Goal: Task Accomplishment & Management: Complete application form

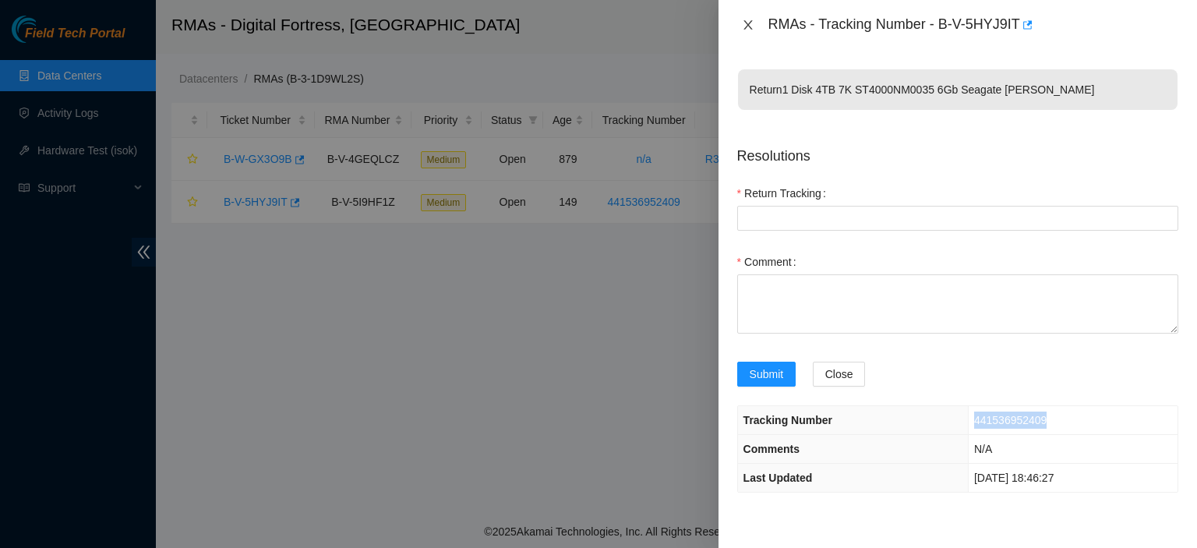
click at [747, 19] on icon "close" at bounding box center [748, 25] width 12 height 12
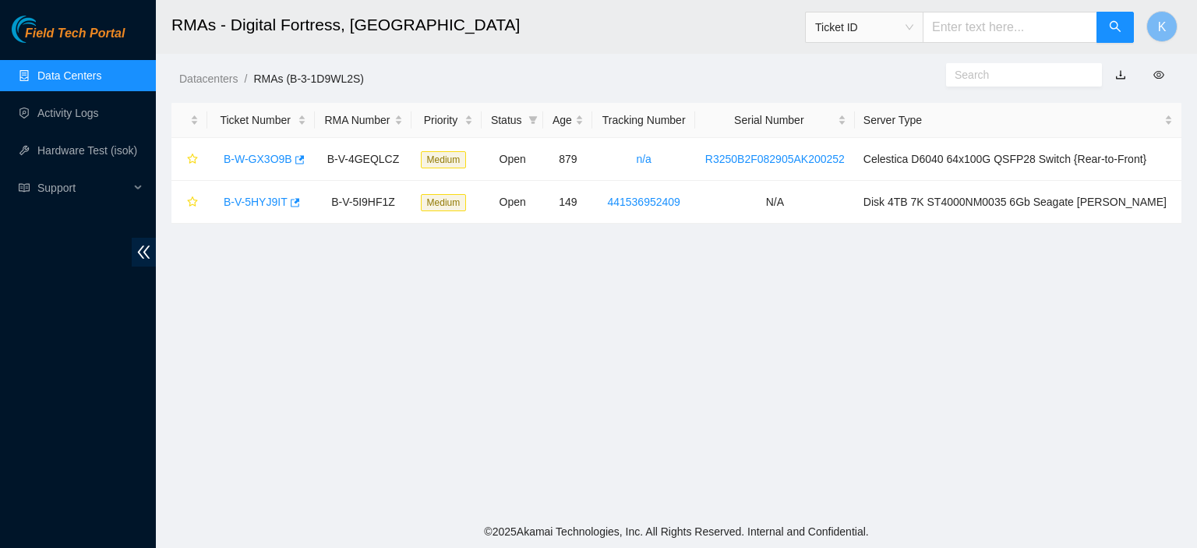
click at [70, 69] on link "Data Centers" at bounding box center [69, 75] width 64 height 12
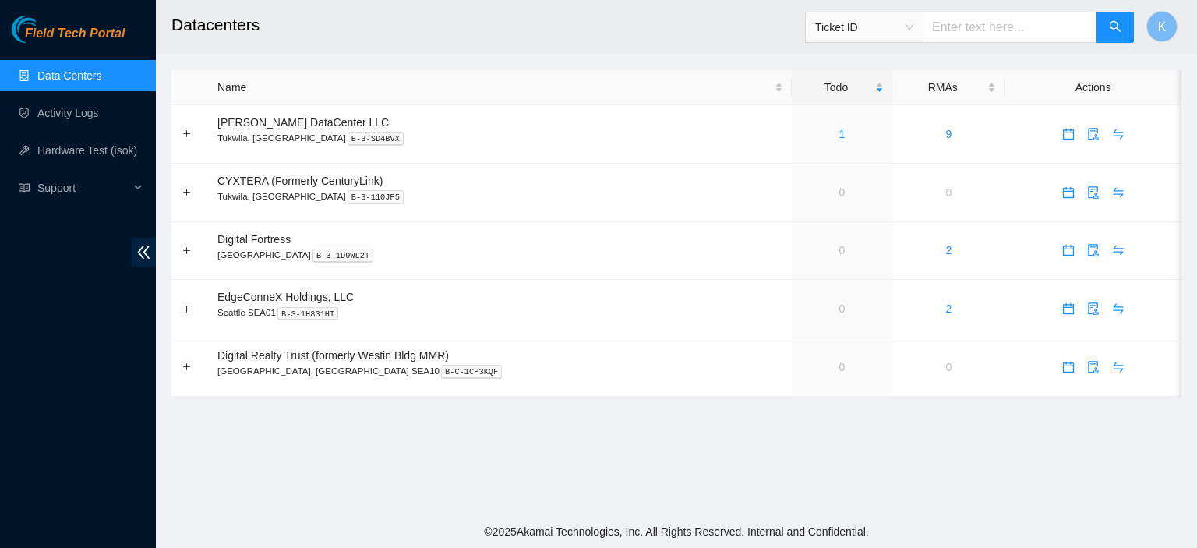
click at [53, 69] on link "Data Centers" at bounding box center [69, 75] width 64 height 12
click at [53, 74] on link "Data Centers" at bounding box center [69, 75] width 64 height 12
click at [56, 116] on link "Activity Logs" at bounding box center [68, 113] width 62 height 12
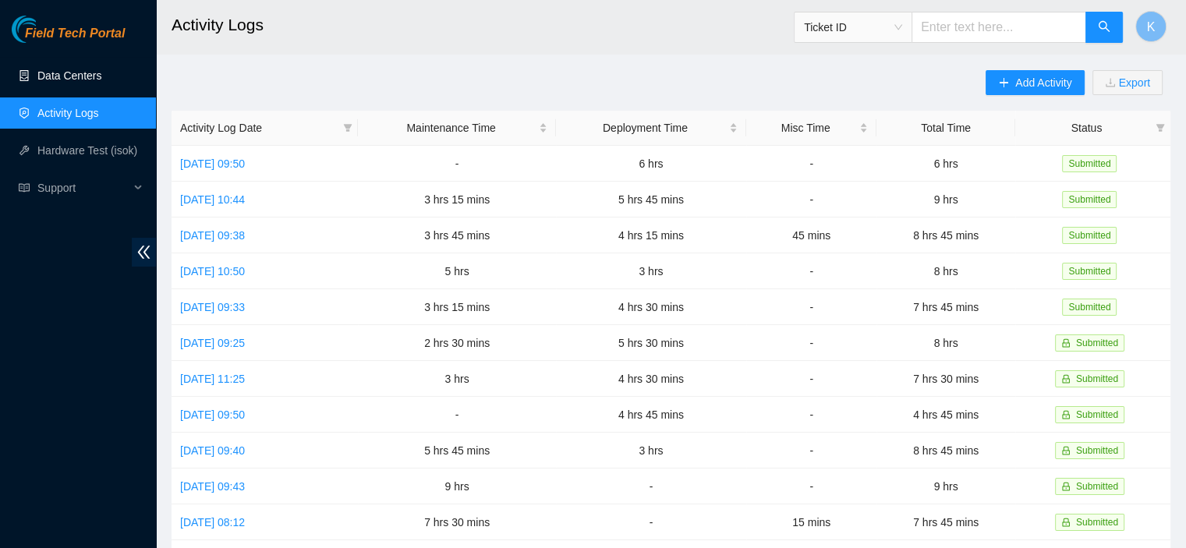
click at [67, 76] on link "Data Centers" at bounding box center [69, 75] width 64 height 12
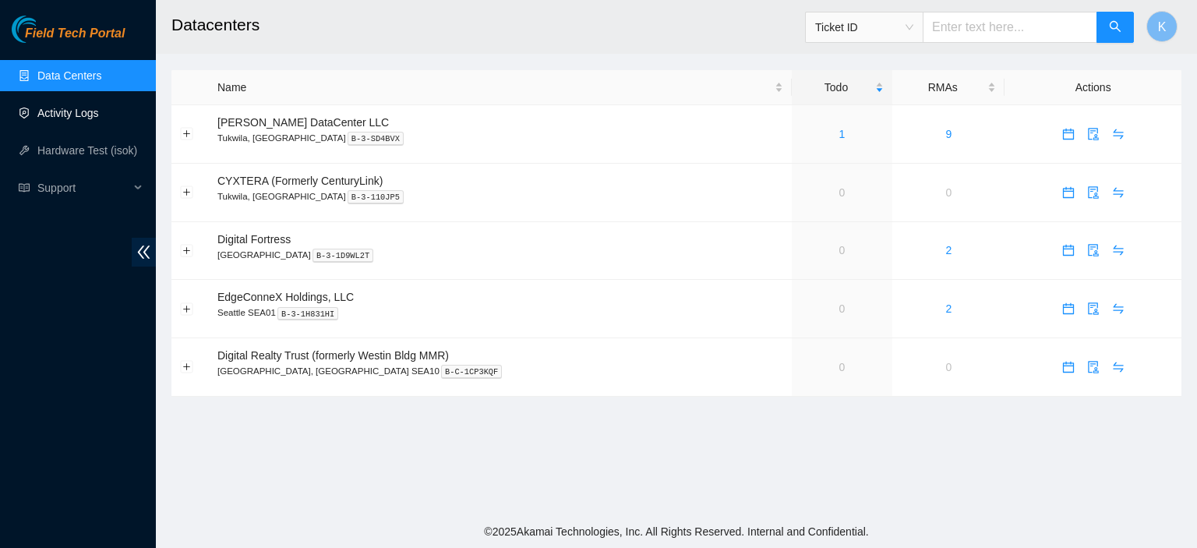
click at [69, 118] on link "Activity Logs" at bounding box center [68, 113] width 62 height 12
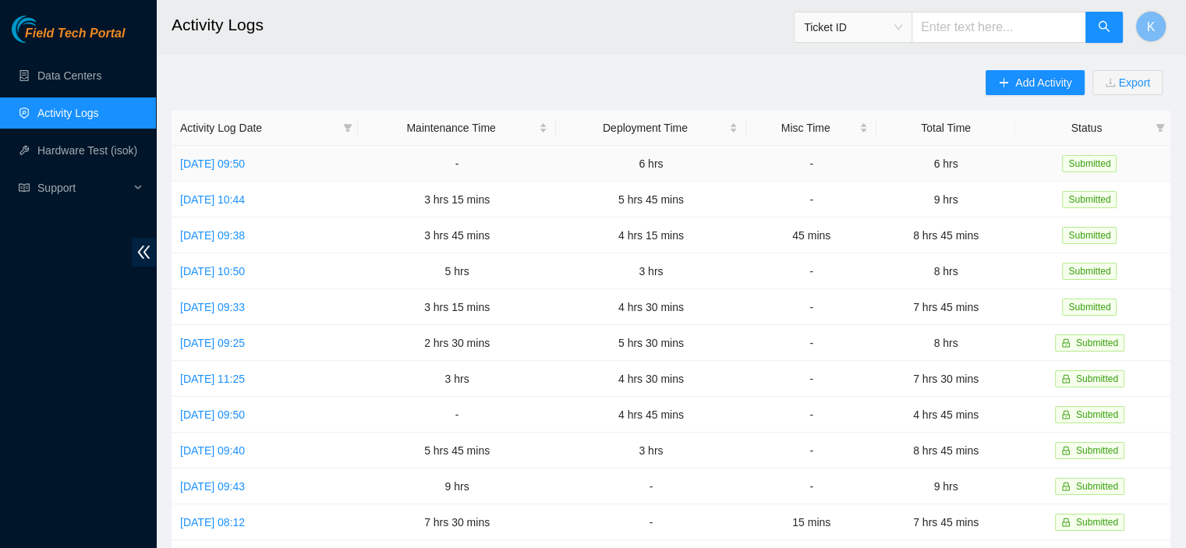
click at [270, 171] on td "[DATE] 09:50" at bounding box center [264, 164] width 186 height 36
click at [245, 166] on link "[DATE] 09:50" at bounding box center [212, 163] width 65 height 12
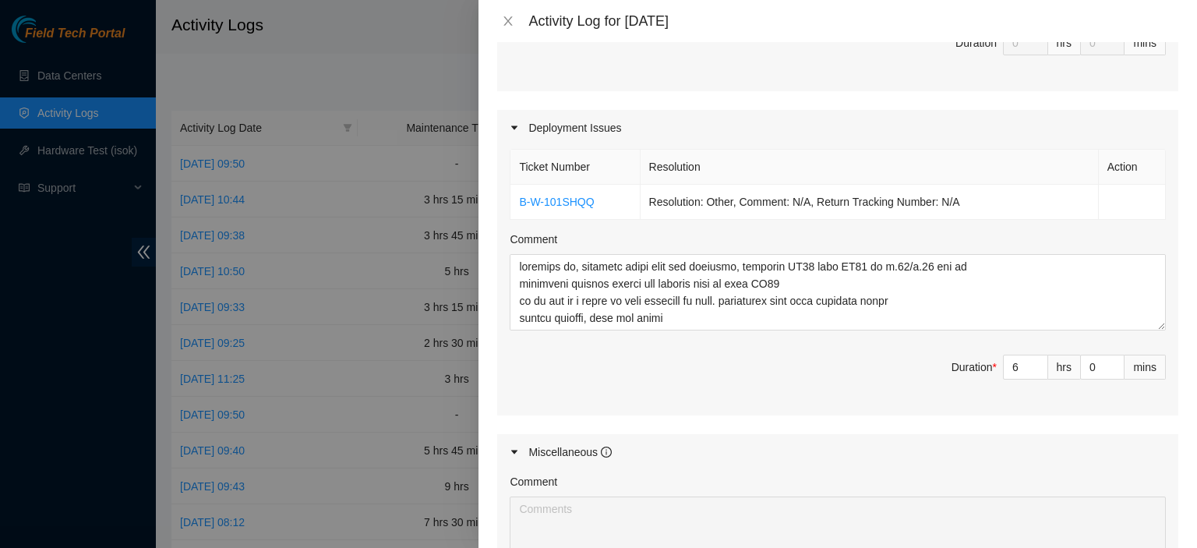
scroll to position [458, 0]
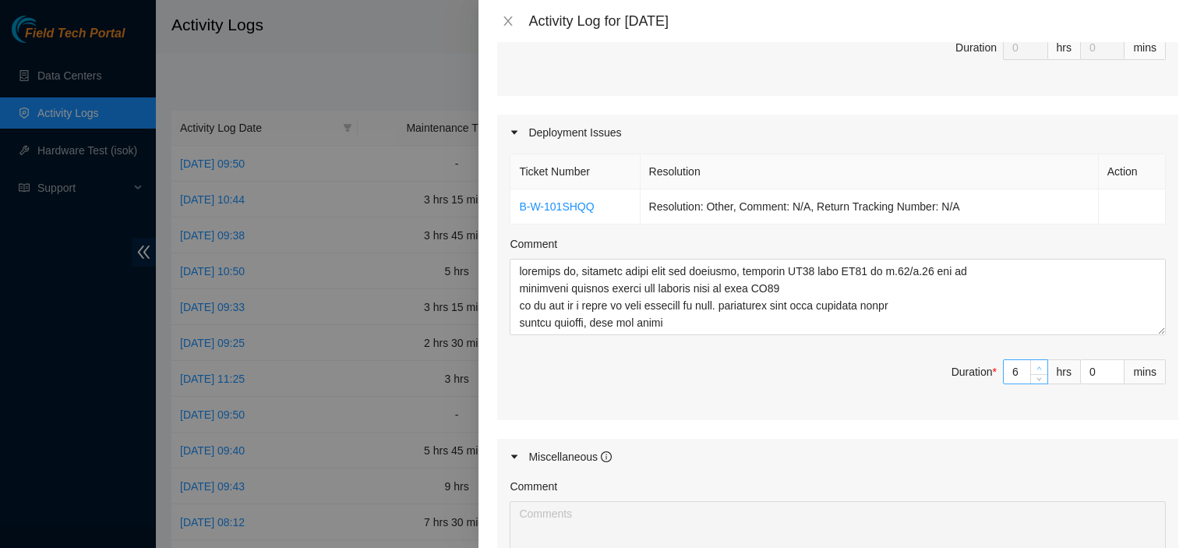
click at [1037, 366] on icon "up" at bounding box center [1039, 368] width 5 height 5
type input "7"
type input "8"
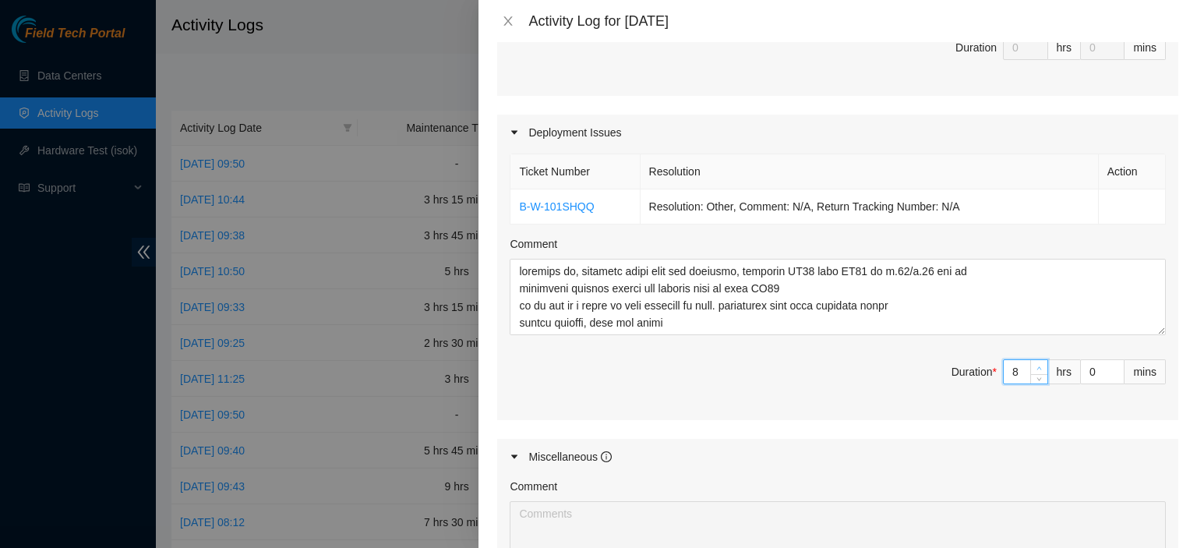
click at [1037, 366] on icon "up" at bounding box center [1039, 368] width 5 height 5
type input "9"
click at [1035, 363] on span "up" at bounding box center [1039, 367] width 9 height 9
click at [1114, 366] on icon "up" at bounding box center [1116, 368] width 5 height 5
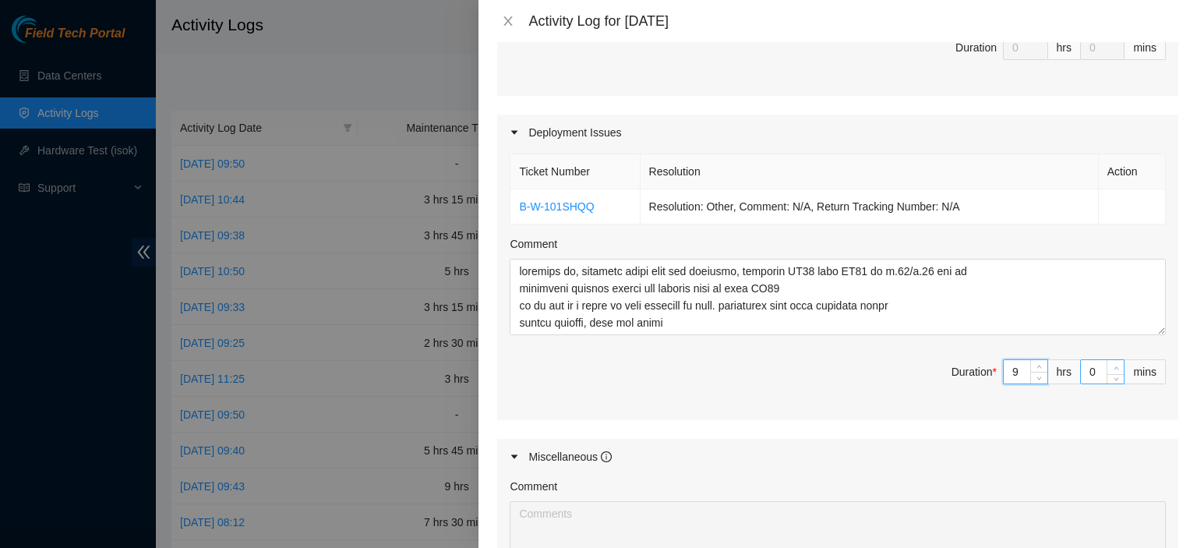
type input "1"
type input "2"
click at [1114, 366] on icon "up" at bounding box center [1116, 368] width 5 height 5
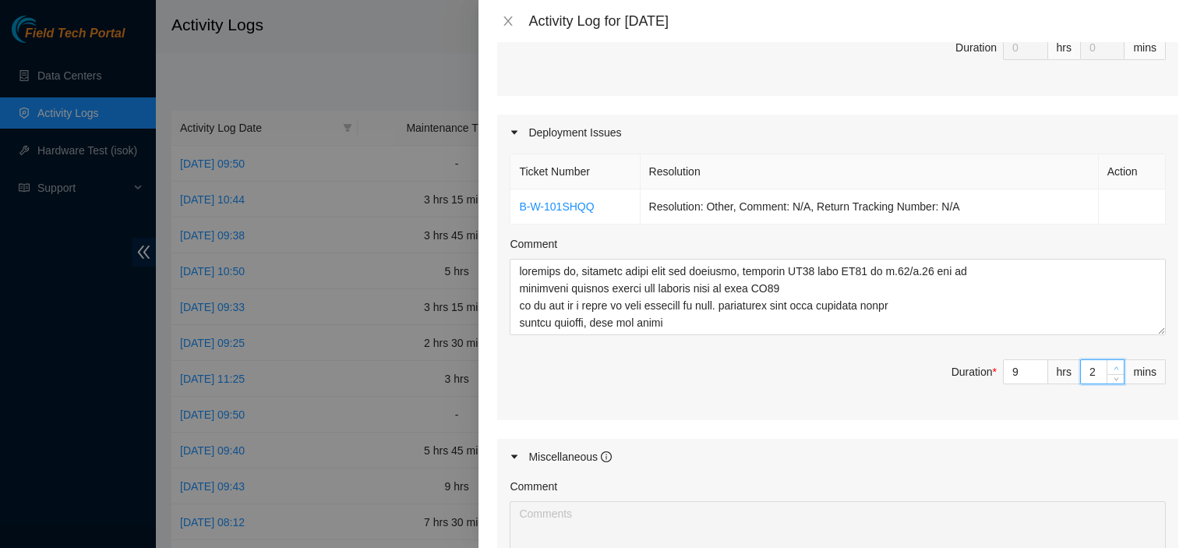
click at [1114, 366] on icon "up" at bounding box center [1116, 368] width 5 height 5
type input "3"
click at [1114, 366] on icon "up" at bounding box center [1116, 368] width 5 height 5
type input "4"
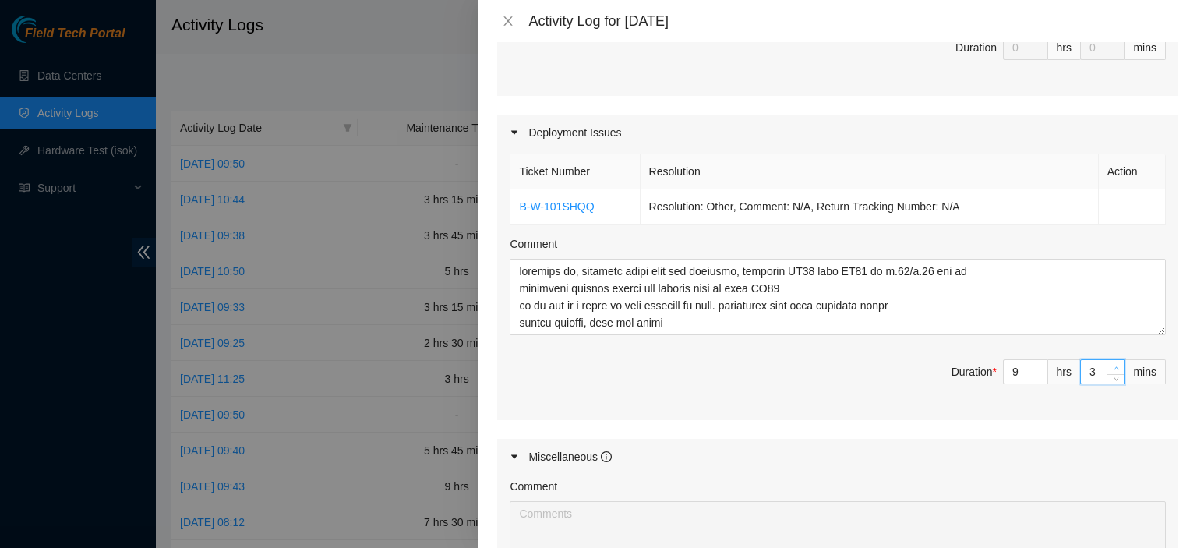
type input "4"
type input "5"
click at [1114, 366] on icon "up" at bounding box center [1116, 368] width 5 height 5
type input "6"
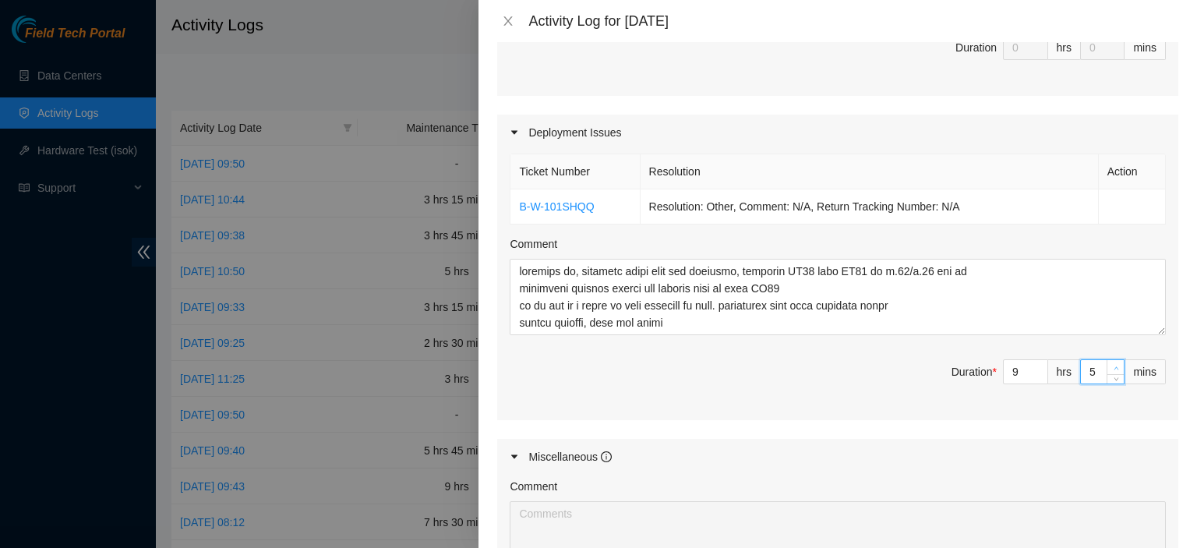
type input "6"
click at [1114, 366] on icon "up" at bounding box center [1116, 368] width 5 height 5
type input "7"
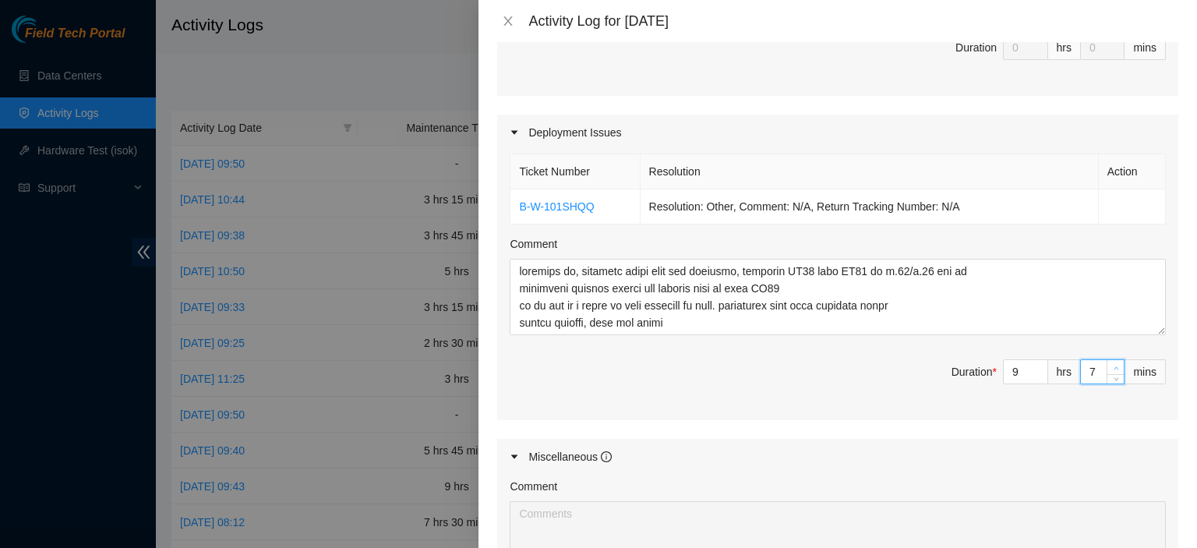
click at [1114, 366] on icon "up" at bounding box center [1116, 368] width 5 height 5
type input "8"
click at [1114, 366] on icon "up" at bounding box center [1116, 368] width 5 height 5
type input "9"
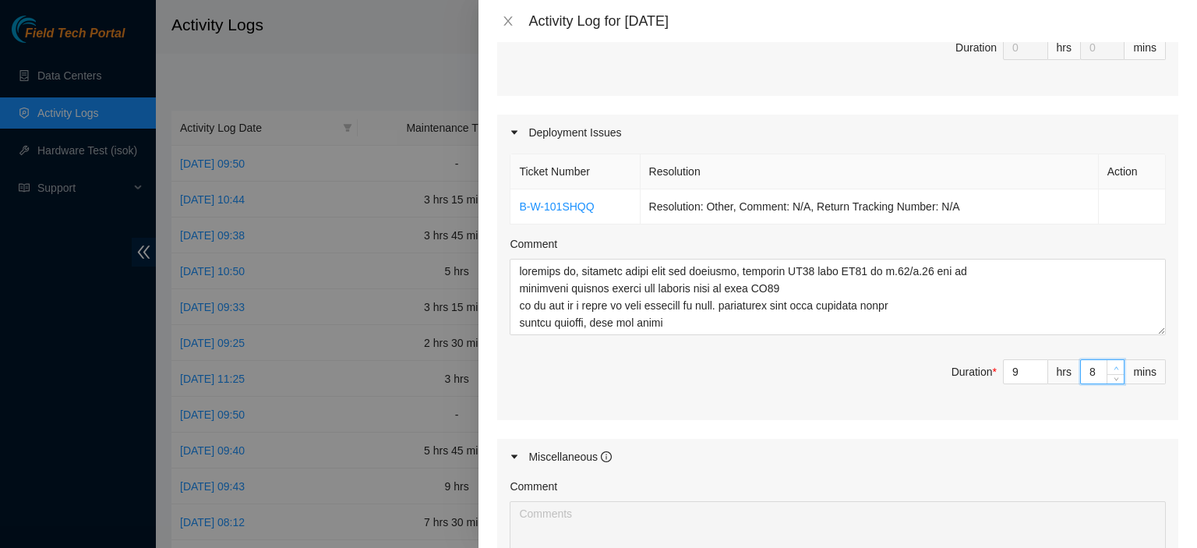
type input "9"
click at [1114, 366] on icon "up" at bounding box center [1116, 368] width 5 height 5
type input "10"
click at [1114, 366] on icon "up" at bounding box center [1116, 368] width 5 height 5
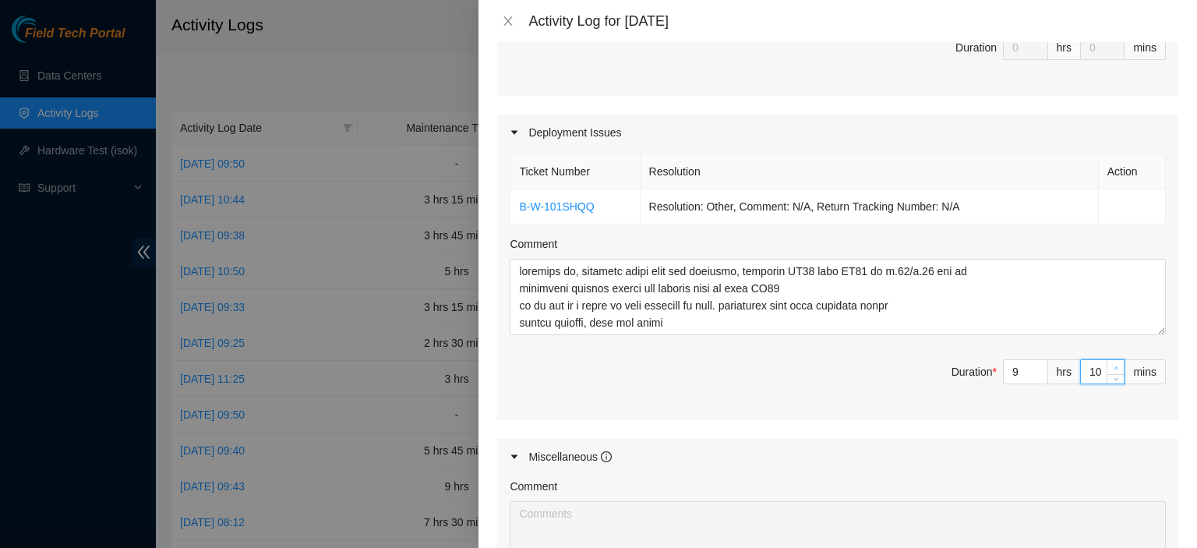
type input "11"
click at [1111, 374] on span "down" at bounding box center [1115, 377] width 9 height 9
type input "10"
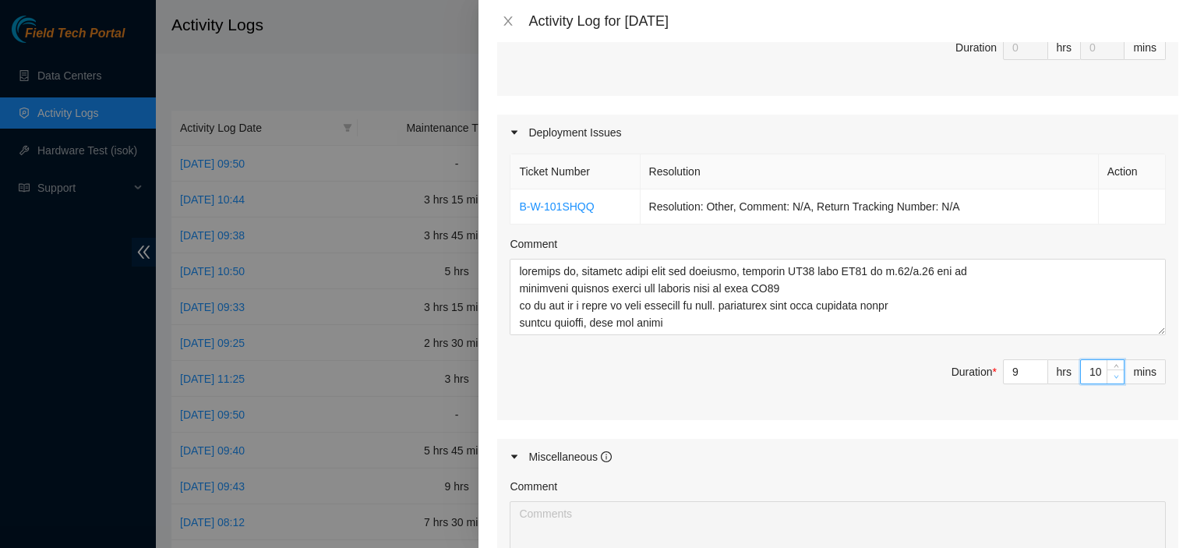
type input "9"
click at [1111, 374] on span "down" at bounding box center [1115, 377] width 9 height 9
type input "8"
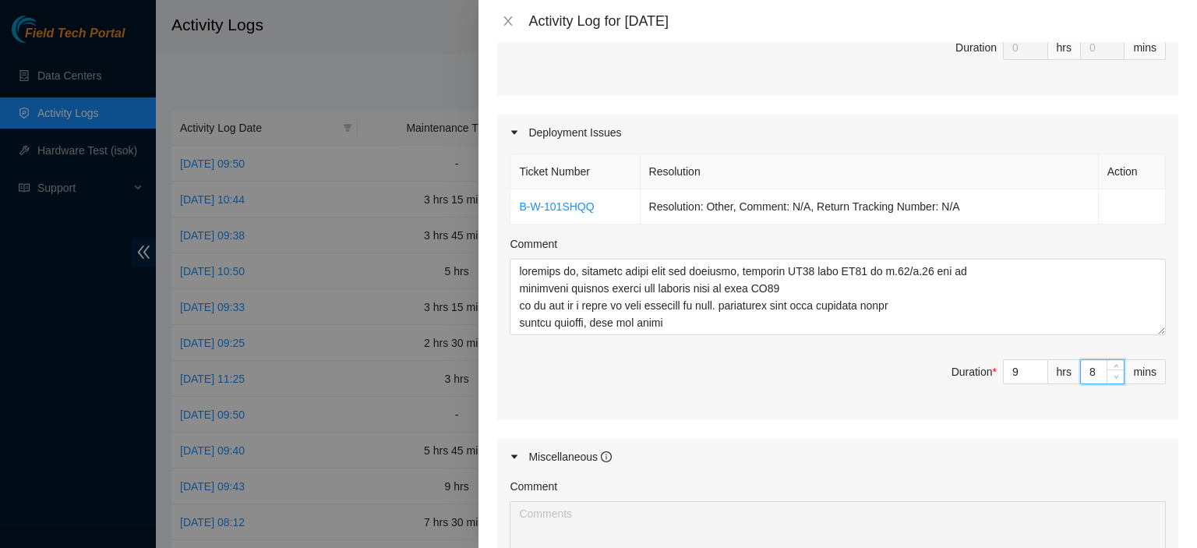
click at [1111, 374] on span "down" at bounding box center [1115, 377] width 9 height 9
type input "7"
click at [1111, 374] on span "down" at bounding box center [1115, 377] width 9 height 9
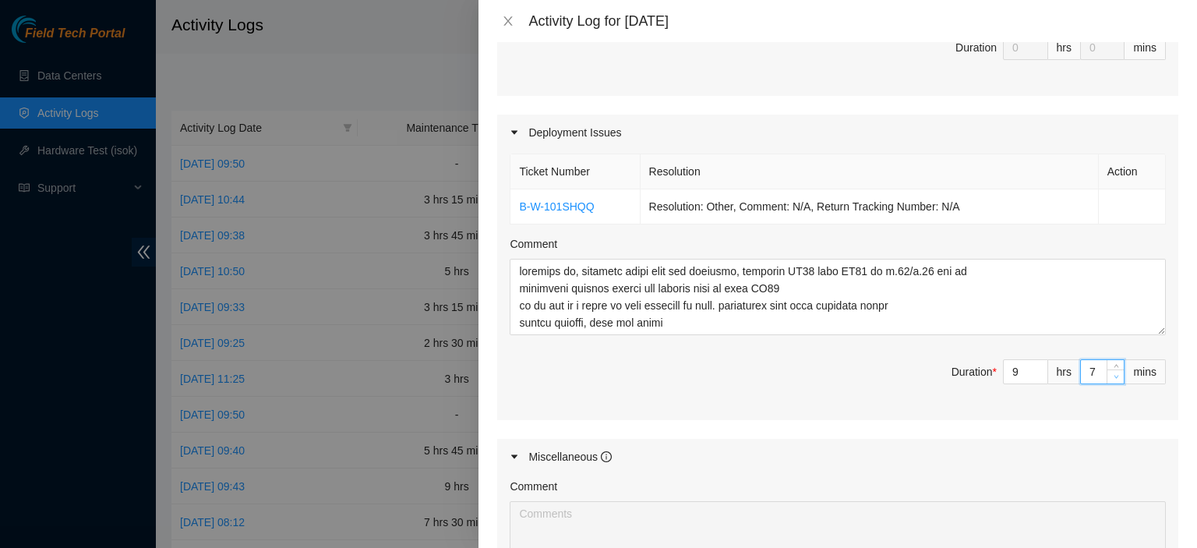
type input "6"
click at [1111, 374] on span "down" at bounding box center [1115, 377] width 9 height 9
type input "5"
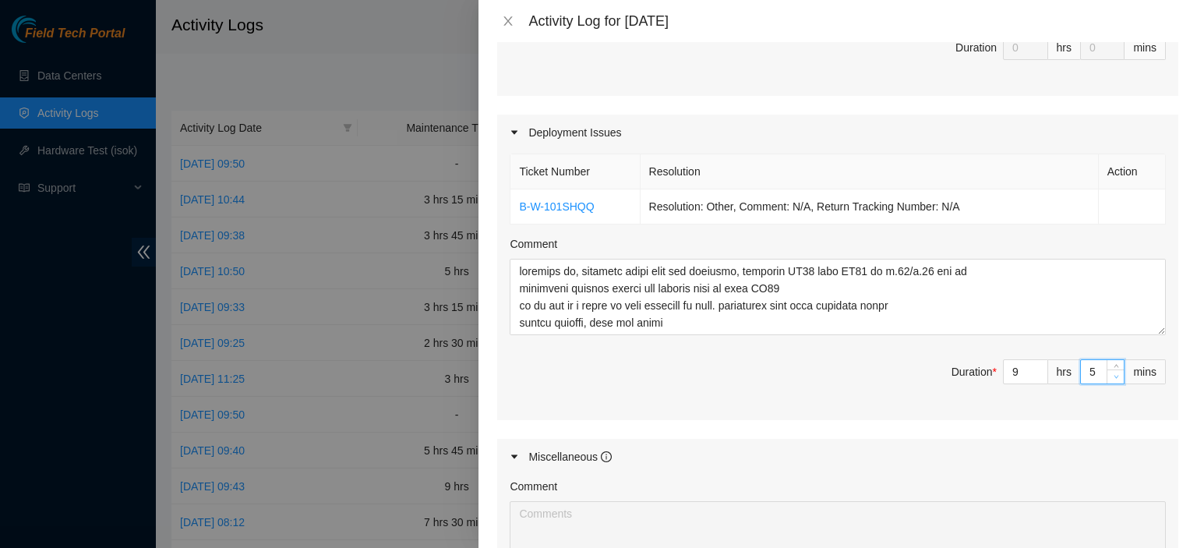
type input "4"
click at [1111, 374] on span "down" at bounding box center [1115, 377] width 9 height 9
type input "3"
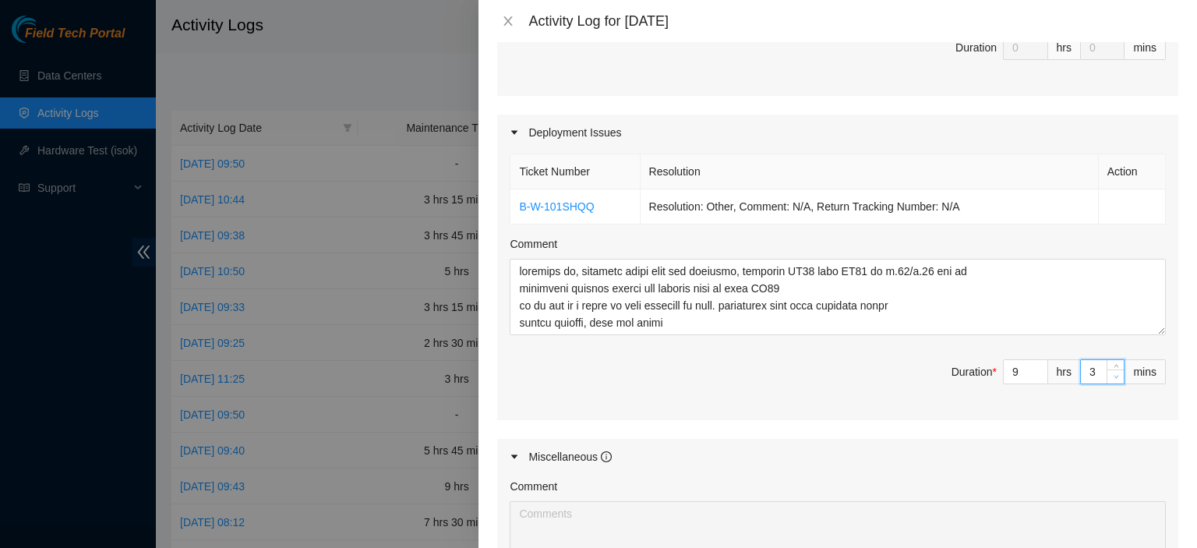
click at [1111, 374] on span "down" at bounding box center [1115, 377] width 9 height 9
type input "2"
click at [1111, 374] on span "down" at bounding box center [1115, 377] width 9 height 9
type input "1"
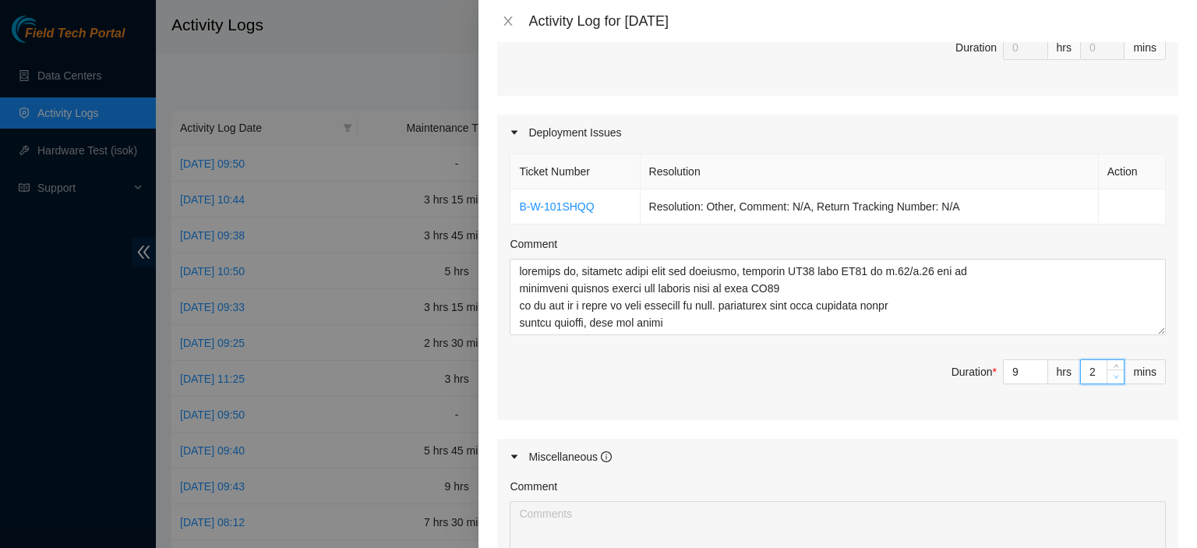
type input "1"
click at [1111, 374] on span "down" at bounding box center [1115, 377] width 9 height 9
type input "0"
click at [1111, 374] on span "down" at bounding box center [1115, 377] width 9 height 9
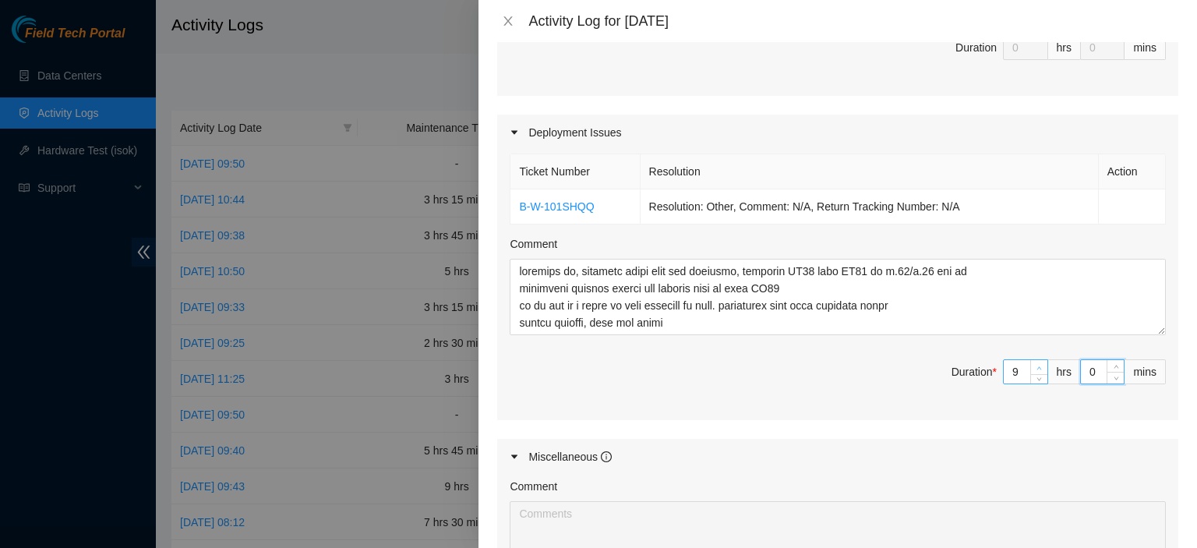
type input "10"
click at [1035, 363] on span "up" at bounding box center [1039, 367] width 9 height 9
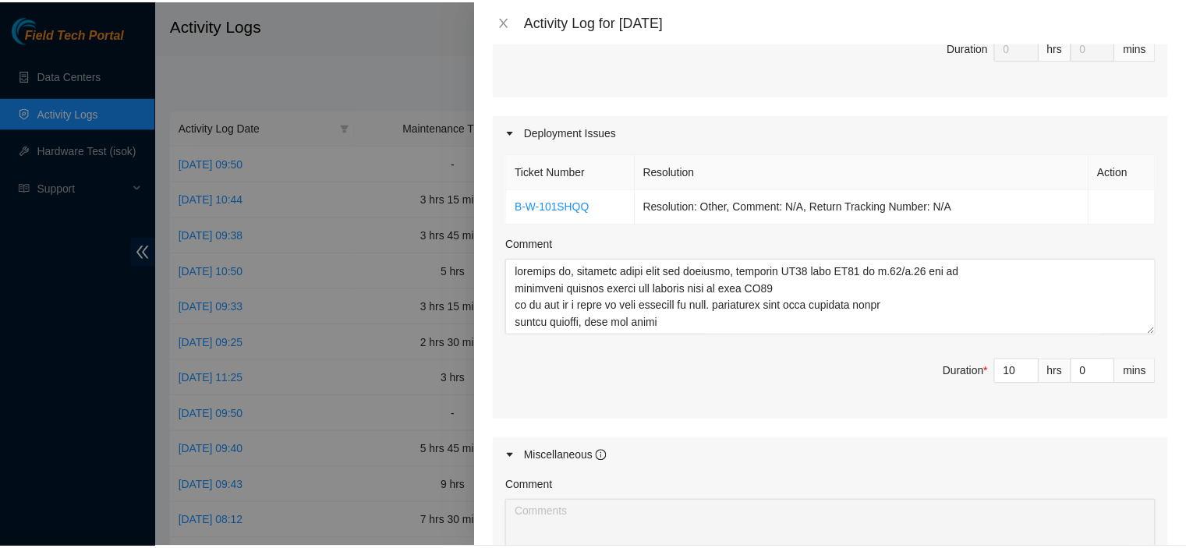
scroll to position [733, 0]
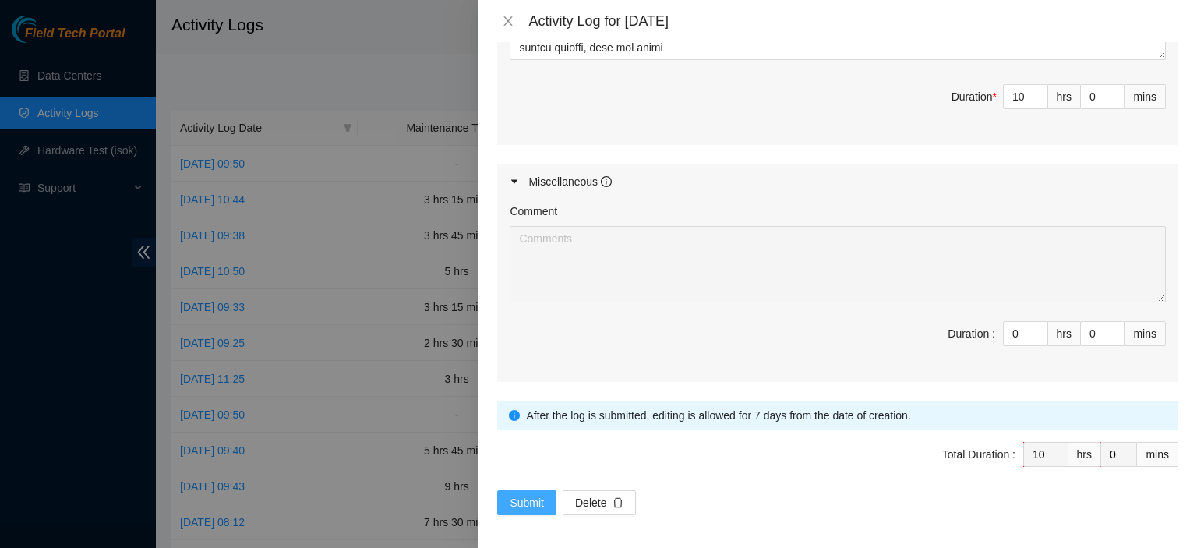
click at [516, 501] on span "Submit" at bounding box center [527, 502] width 34 height 17
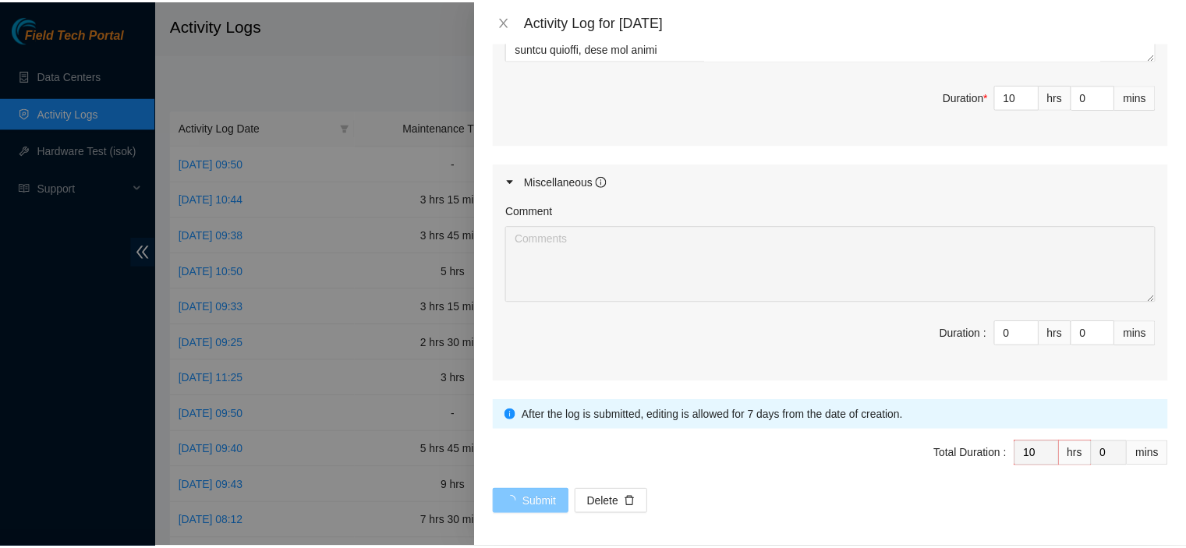
scroll to position [0, 0]
